Goal: Task Accomplishment & Management: Manage account settings

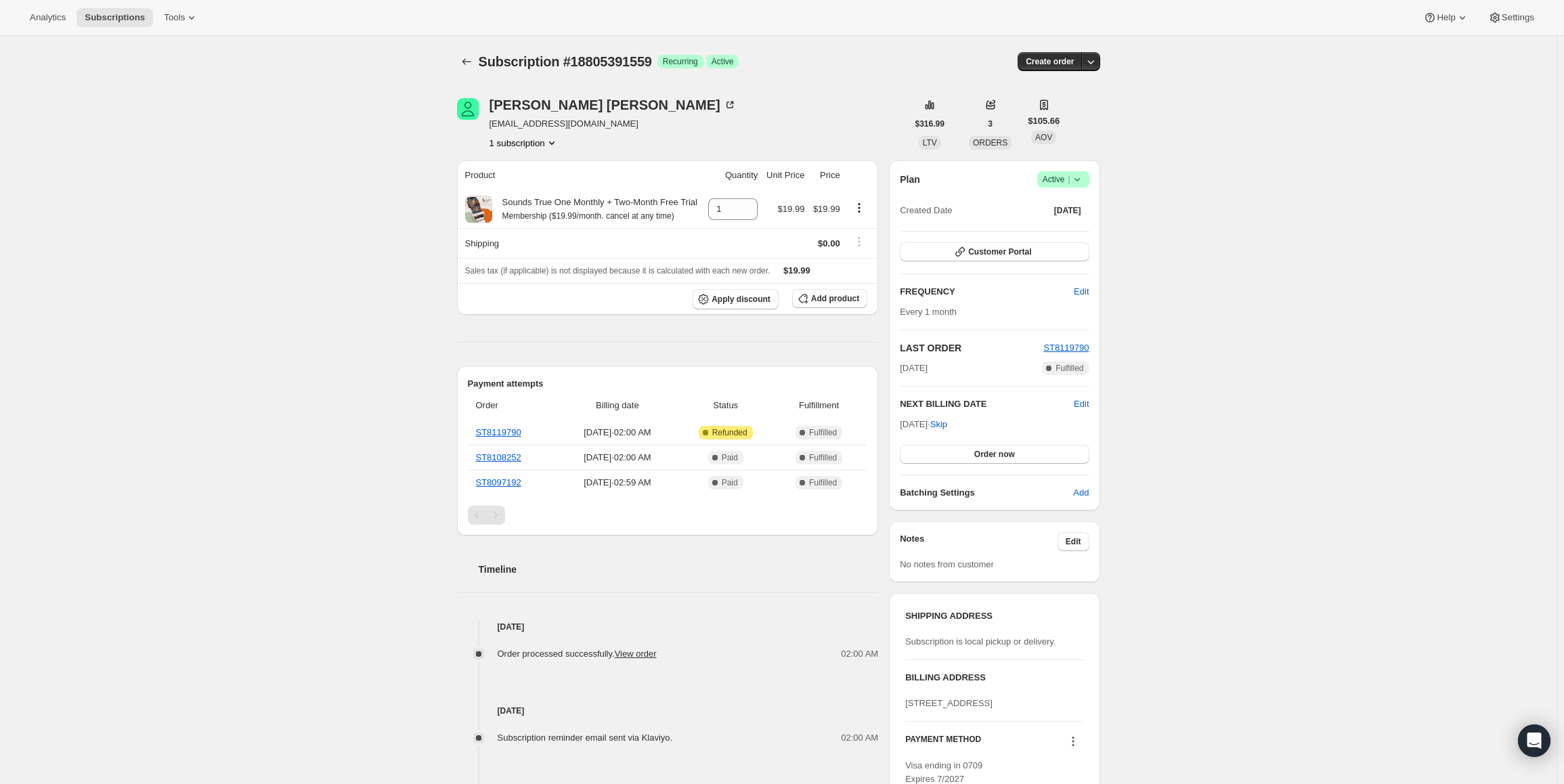
click at [1067, 166] on div "Plan Success Active | Created Date [DATE] Customer Portal FREQUENCY Edit Every …" at bounding box center [994, 335] width 211 height 350
click at [1070, 182] on span "Active |" at bounding box center [1064, 179] width 41 height 14
click at [1056, 224] on span "Cancel subscription" at bounding box center [1067, 229] width 76 height 10
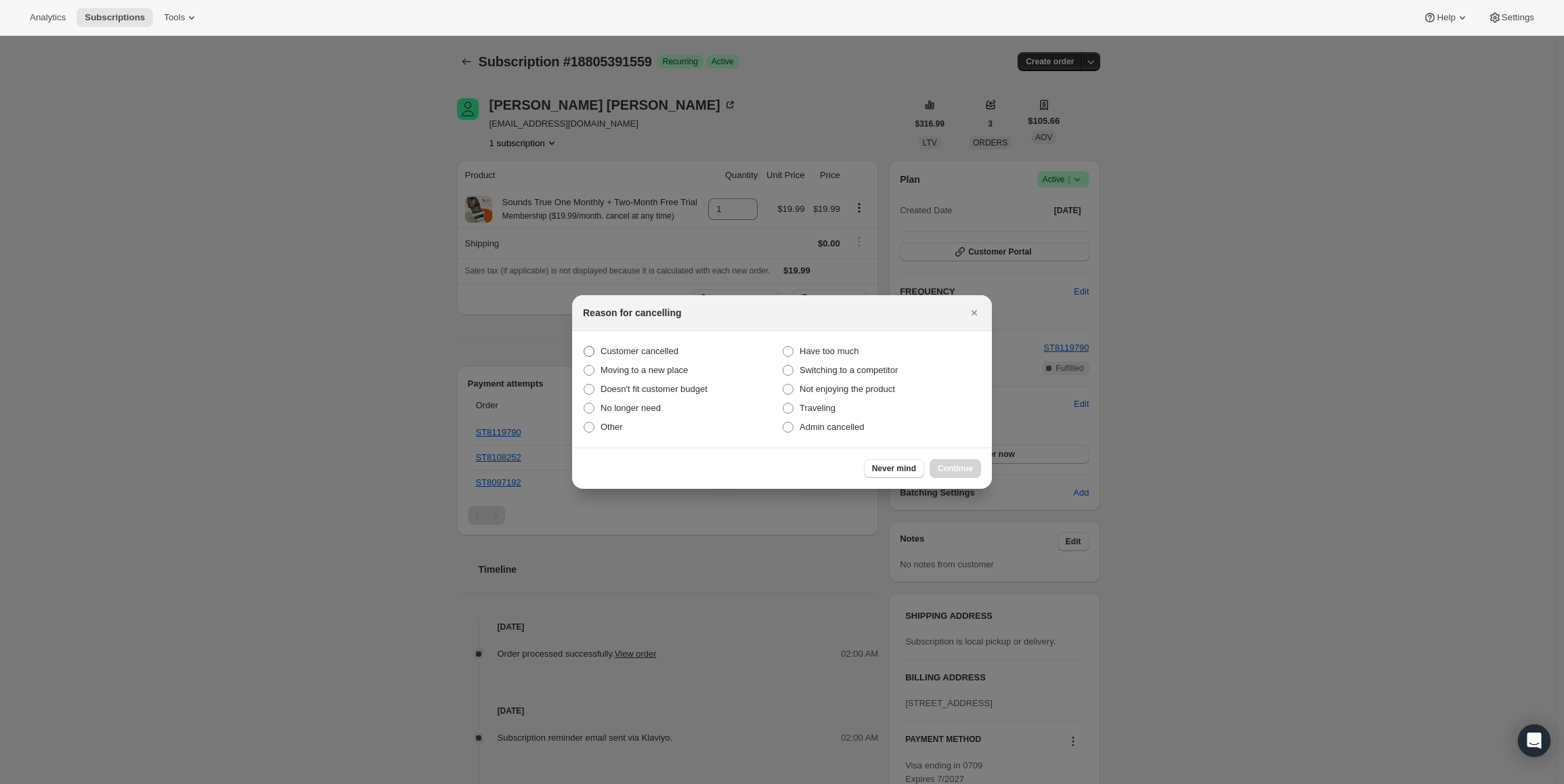
click at [614, 347] on span "Customer cancelled" at bounding box center [639, 351] width 78 height 10
click at [584, 347] on input "Customer cancelled" at bounding box center [583, 346] width 1 height 1
radio input "true"
click at [941, 469] on span "Continue" at bounding box center [955, 468] width 35 height 11
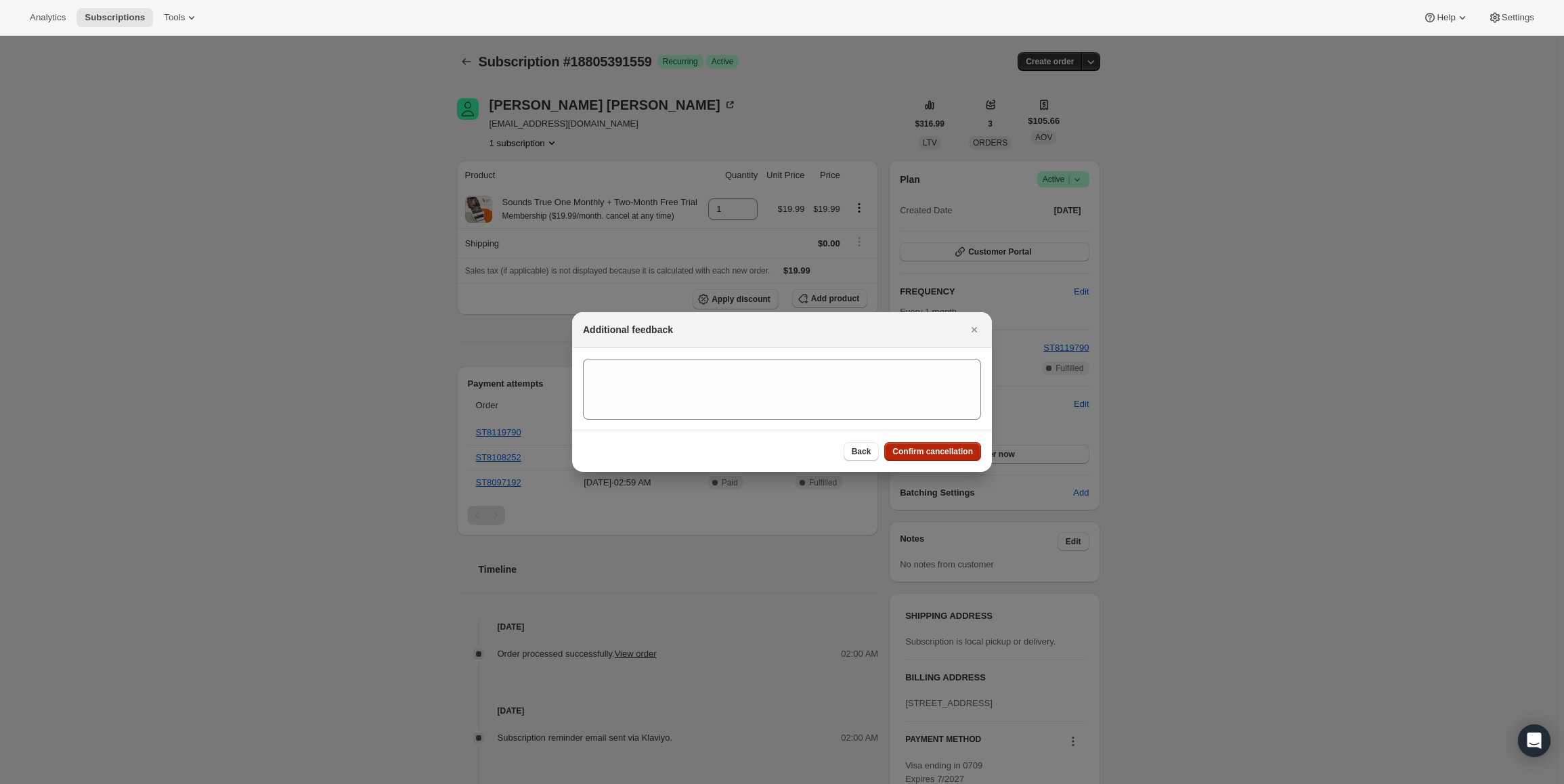
click at [940, 453] on span "Confirm cancellation" at bounding box center [932, 452] width 81 height 11
